Goal: Information Seeking & Learning: Find specific fact

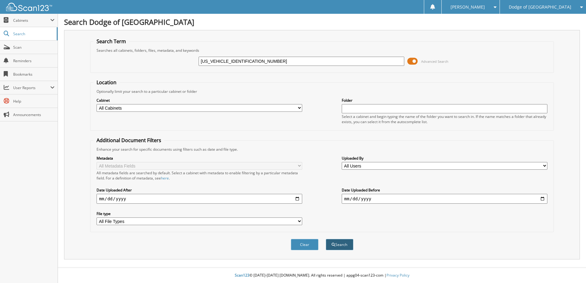
type input "3C63RRJL7RG391342"
click at [335, 241] on button "Search" at bounding box center [340, 244] width 28 height 11
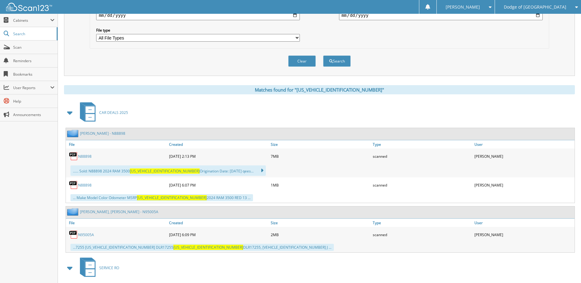
scroll to position [184, 0]
click at [84, 156] on link "N88898" at bounding box center [84, 155] width 13 height 5
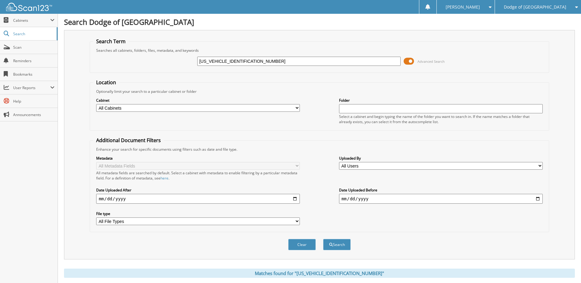
click at [239, 61] on input "[US_VEHICLE_IDENTIFICATION_NUMBER]" at bounding box center [299, 61] width 204 height 9
type input "N88050"
click at [323, 239] on button "Search" at bounding box center [337, 244] width 28 height 11
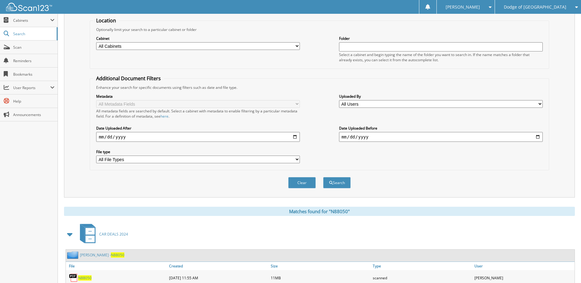
scroll to position [214, 0]
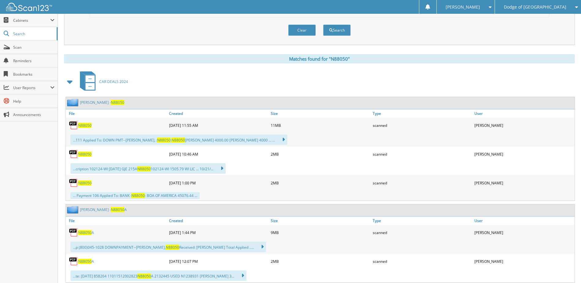
click at [85, 124] on span "N88050" at bounding box center [84, 125] width 13 height 5
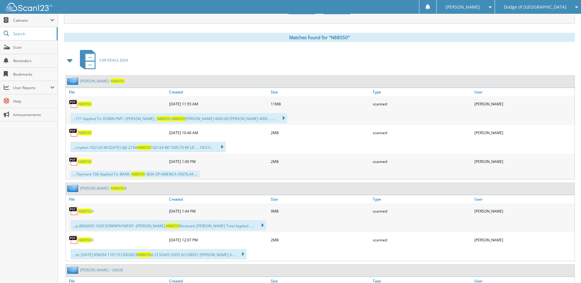
scroll to position [245, 0]
